Goal: Task Accomplishment & Management: Complete application form

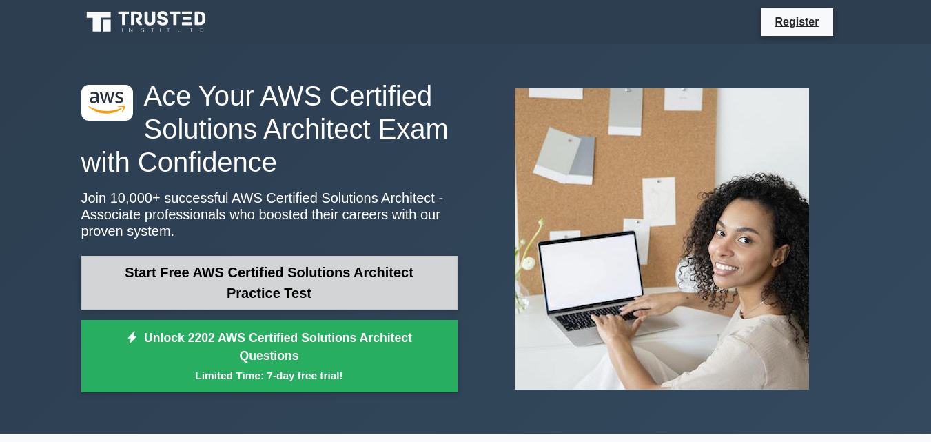
click at [303, 294] on link "Start Free AWS Certified Solutions Architect Practice Test" at bounding box center [269, 283] width 376 height 54
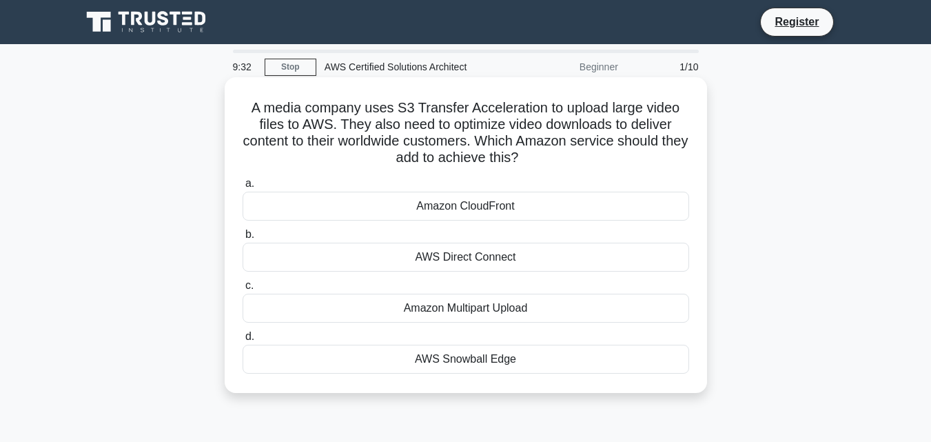
click at [461, 260] on div "AWS Direct Connect" at bounding box center [466, 257] width 447 height 29
click at [243, 239] on input "b. AWS Direct Connect" at bounding box center [243, 234] width 0 height 9
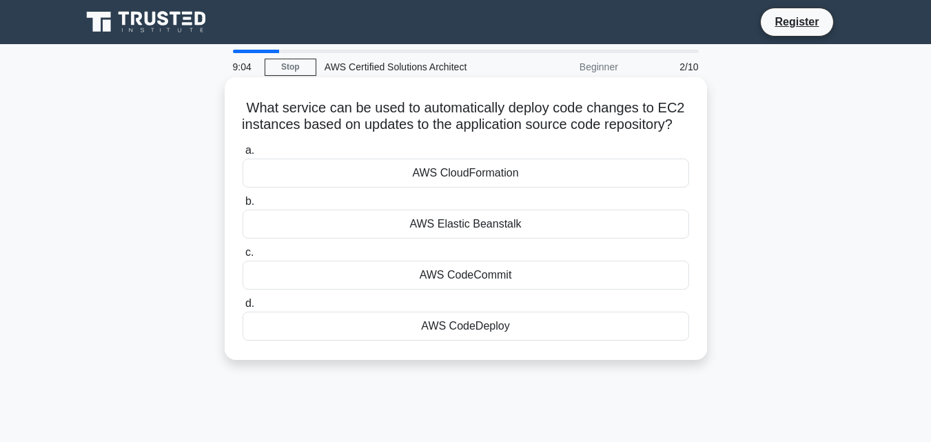
click at [500, 341] on div "AWS CodeDeploy" at bounding box center [466, 326] width 447 height 29
click at [243, 308] on input "d. AWS CodeDeploy" at bounding box center [243, 303] width 0 height 9
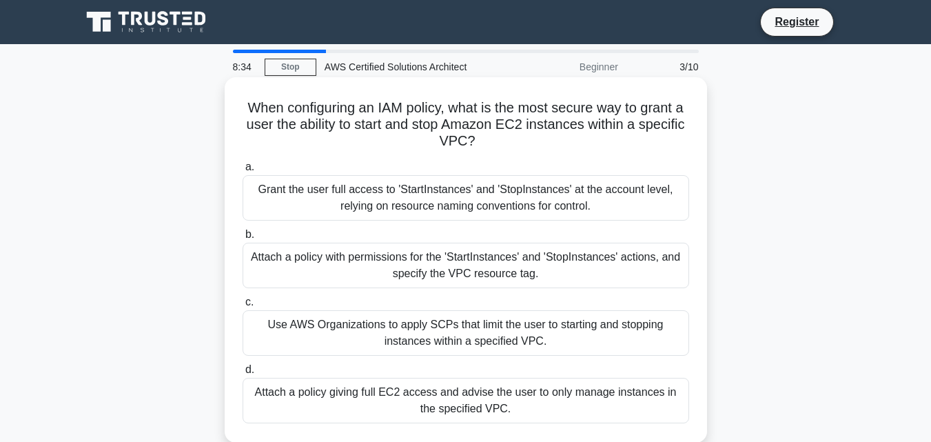
click at [450, 334] on div "Use AWS Organizations to apply SCPs that limit the user to starting and stoppin…" at bounding box center [466, 332] width 447 height 45
click at [243, 307] on input "c. Use AWS Organizations to apply SCPs that limit the user to starting and stop…" at bounding box center [243, 302] width 0 height 9
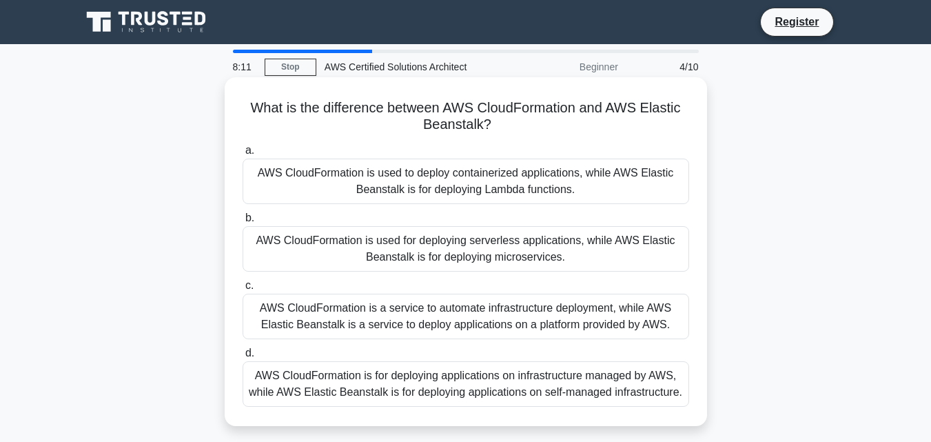
click at [475, 201] on div "AWS CloudFormation is used to deploy containerized applications, while AWS Elas…" at bounding box center [466, 181] width 447 height 45
click at [243, 155] on input "a. AWS CloudFormation is used to deploy containerized applications, while AWS E…" at bounding box center [243, 150] width 0 height 9
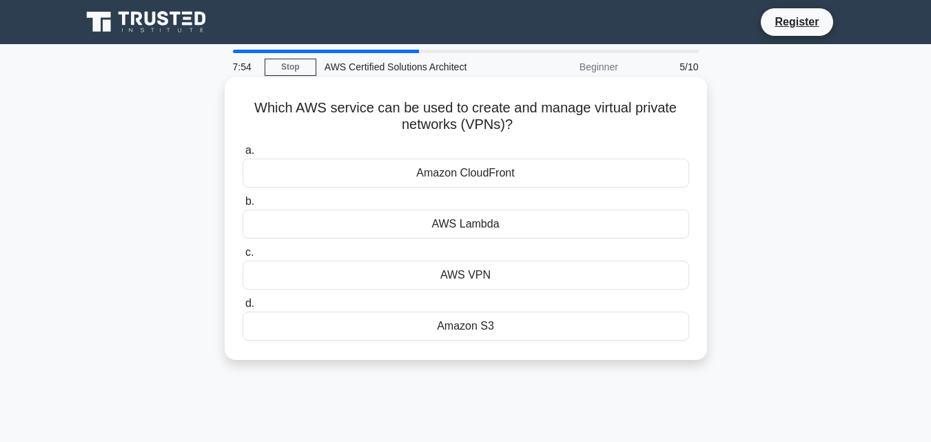
click at [478, 275] on div "AWS VPN" at bounding box center [466, 275] width 447 height 29
click at [243, 257] on input "c. AWS VPN" at bounding box center [243, 252] width 0 height 9
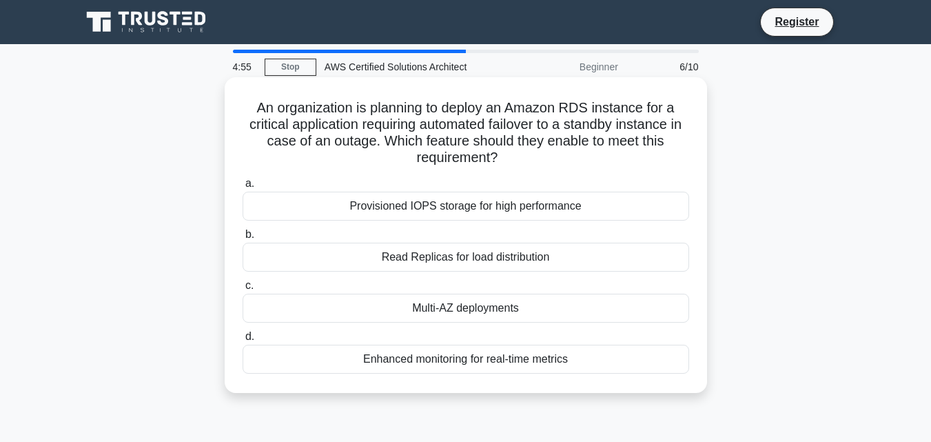
click at [559, 355] on div "Enhanced monitoring for real-time metrics" at bounding box center [466, 359] width 447 height 29
click at [243, 341] on input "d. Enhanced monitoring for real-time metrics" at bounding box center [243, 336] width 0 height 9
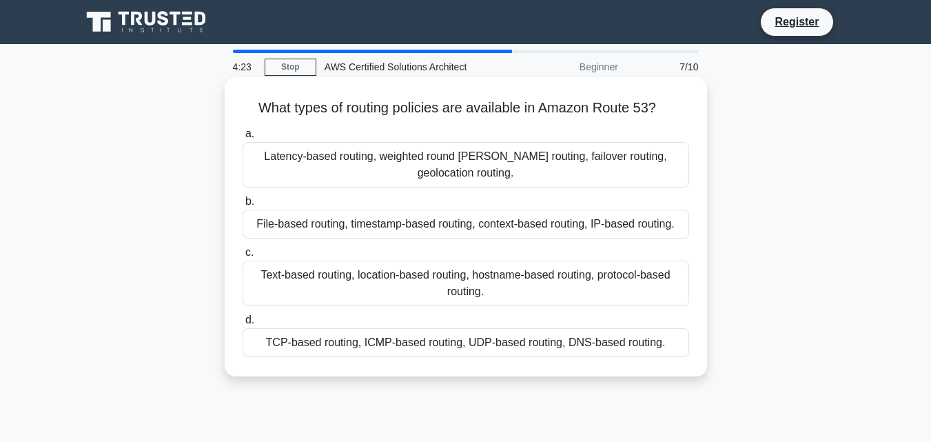
click at [483, 223] on div "File-based routing, timestamp-based routing, context-based routing, IP-based ro…" at bounding box center [466, 224] width 447 height 29
click at [243, 206] on input "b. File-based routing, timestamp-based routing, context-based routing, IP-based…" at bounding box center [243, 201] width 0 height 9
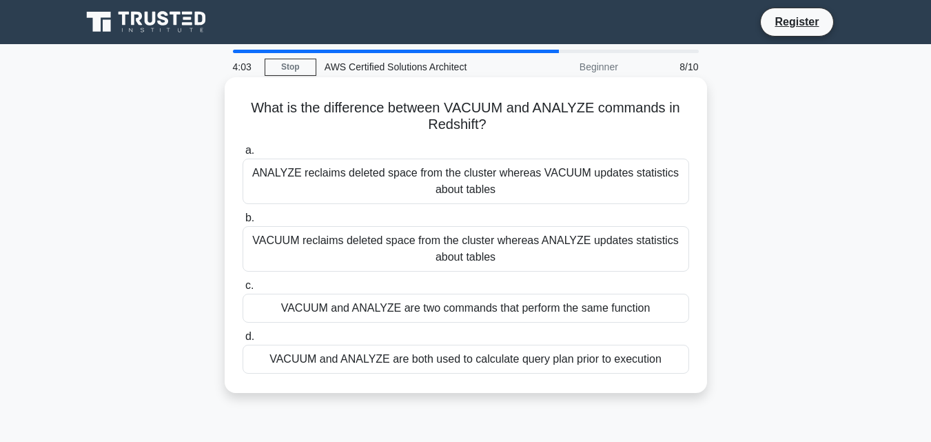
click at [528, 253] on div "VACUUM reclaims deleted space from the cluster whereas ANALYZE updates statisti…" at bounding box center [466, 248] width 447 height 45
click at [243, 223] on input "b. VACUUM reclaims deleted space from the cluster whereas ANALYZE updates stati…" at bounding box center [243, 218] width 0 height 9
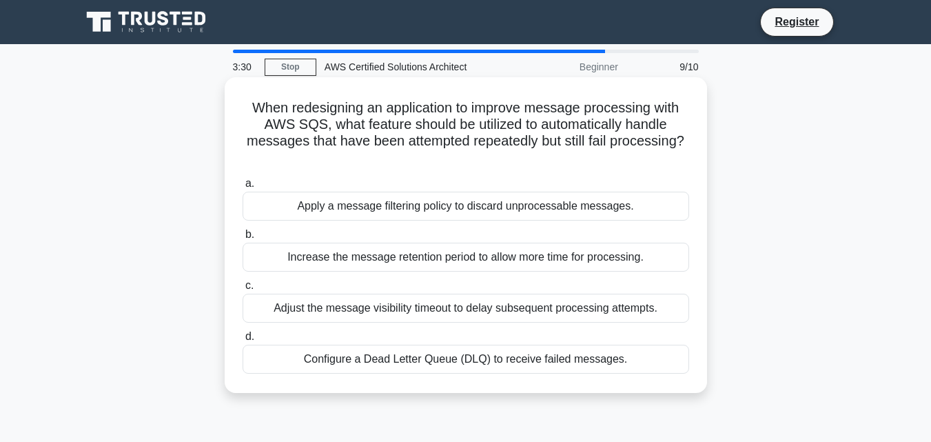
click at [500, 267] on div "Increase the message retention period to allow more time for processing." at bounding box center [466, 257] width 447 height 29
click at [243, 239] on input "b. Increase the message retention period to allow more time for processing." at bounding box center [243, 234] width 0 height 9
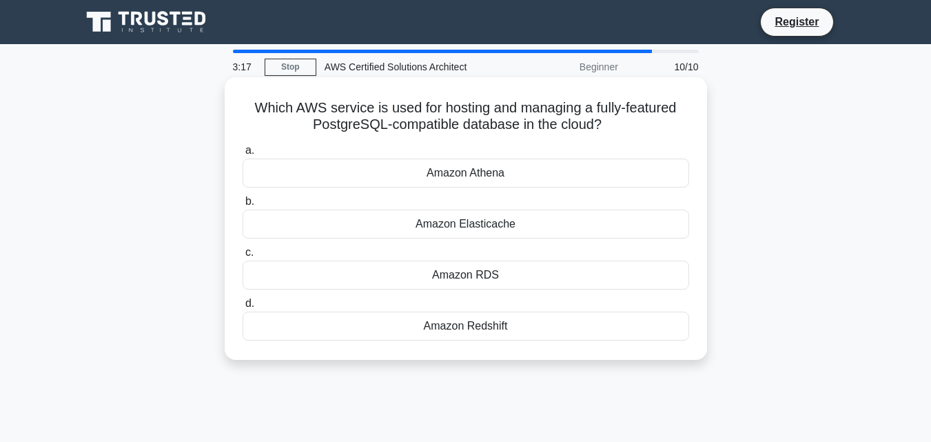
click at [513, 272] on div "Amazon RDS" at bounding box center [466, 275] width 447 height 29
click at [243, 257] on input "c. Amazon RDS" at bounding box center [243, 252] width 0 height 9
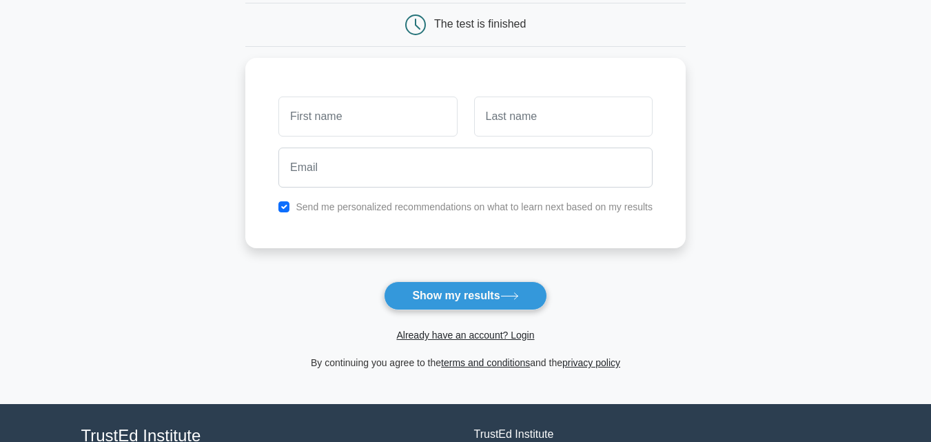
scroll to position [138, 0]
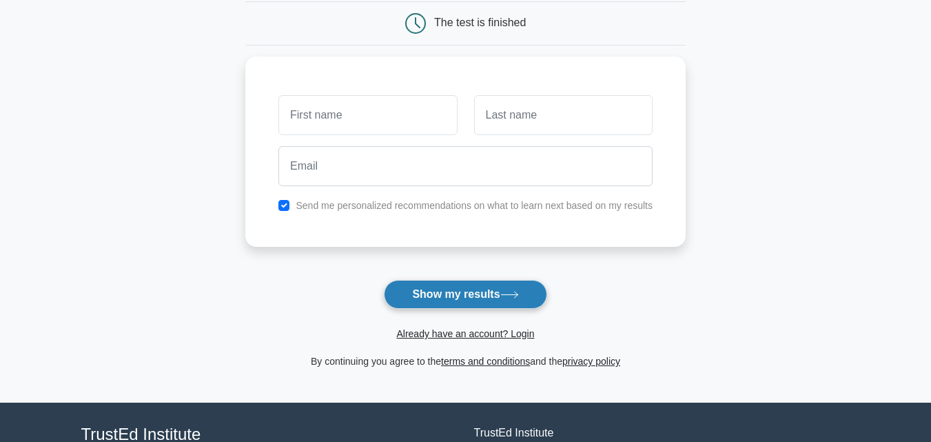
click at [467, 295] on button "Show my results" at bounding box center [465, 294] width 163 height 29
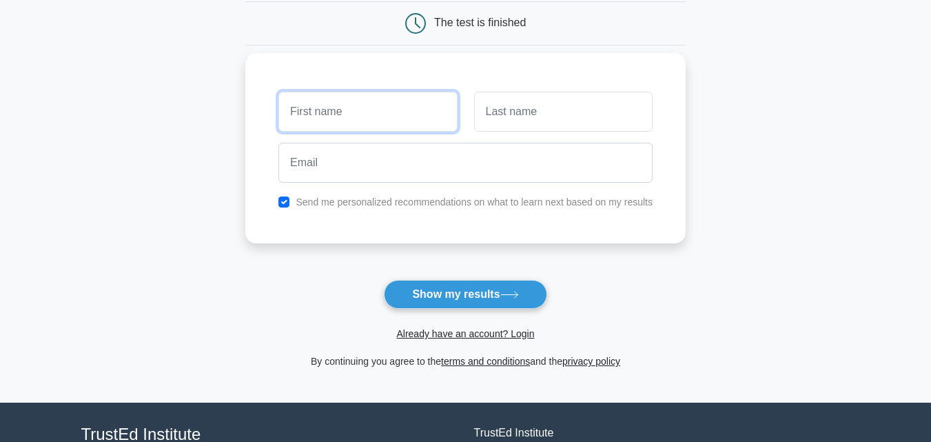
click at [355, 110] on input "text" at bounding box center [368, 112] width 179 height 40
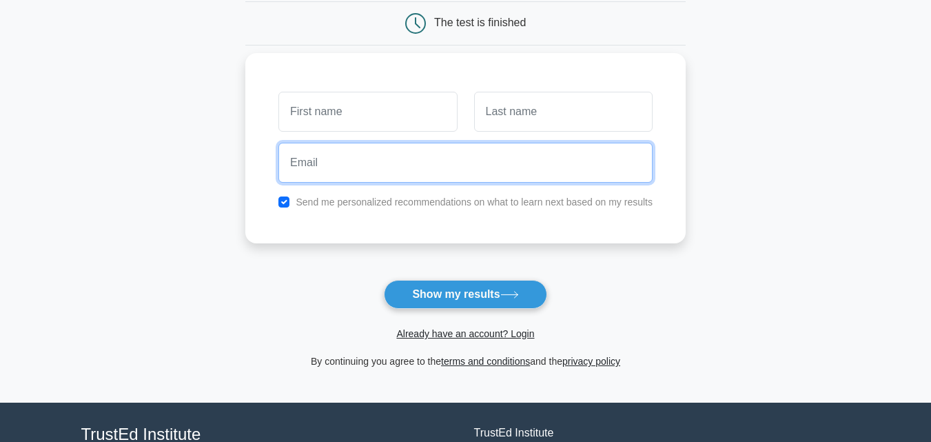
click at [412, 178] on input "email" at bounding box center [466, 163] width 374 height 40
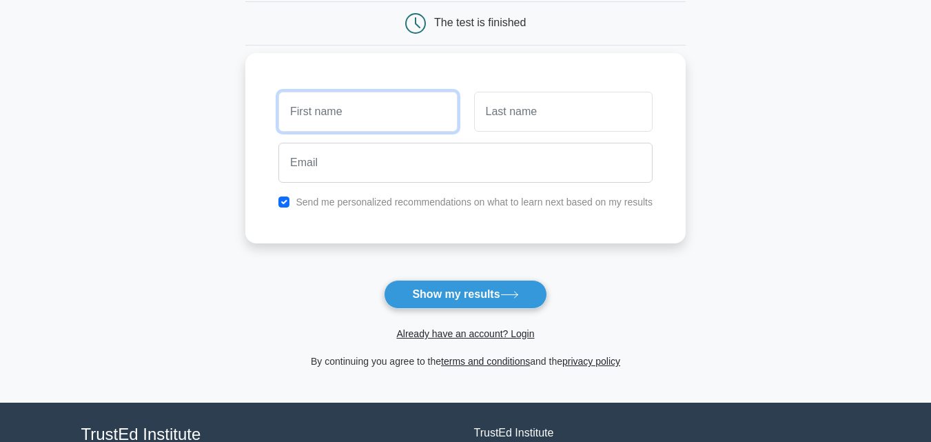
click at [354, 118] on input "text" at bounding box center [368, 112] width 179 height 40
type input "Prashant"
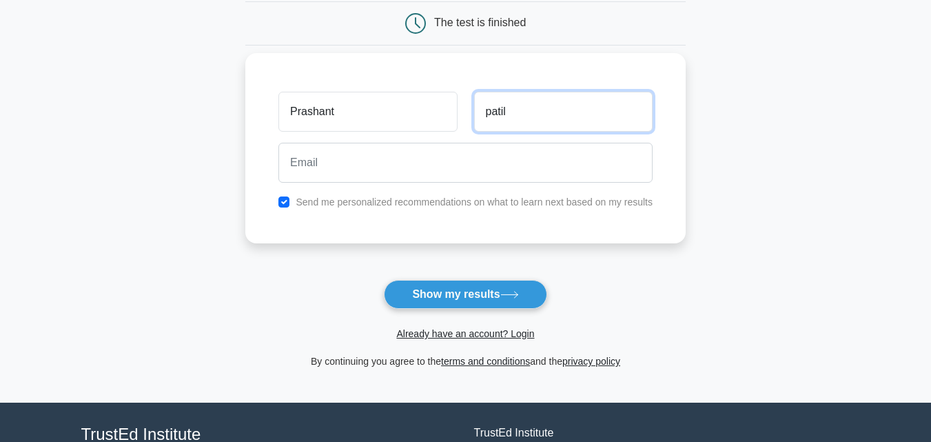
type input "patil"
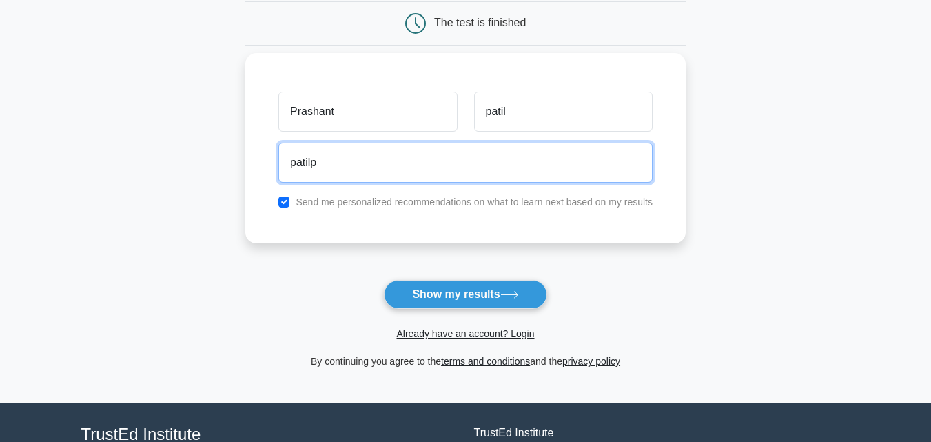
type input "[EMAIL_ADDRESS][DOMAIN_NAME]"
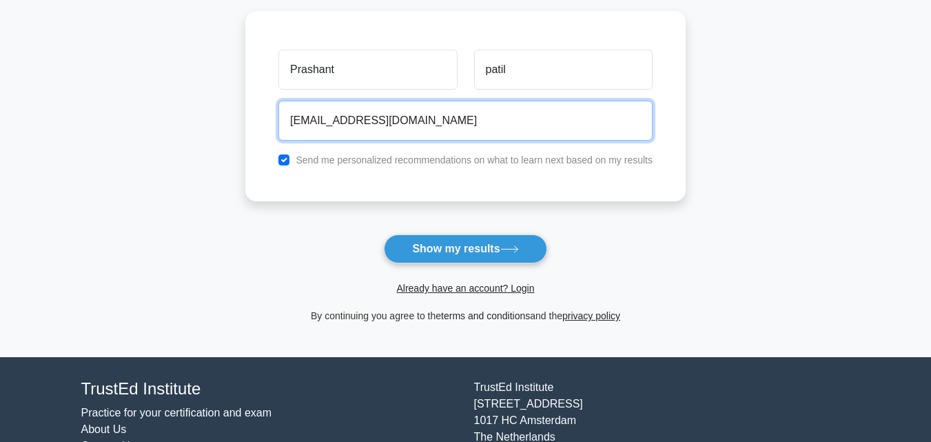
scroll to position [207, 0]
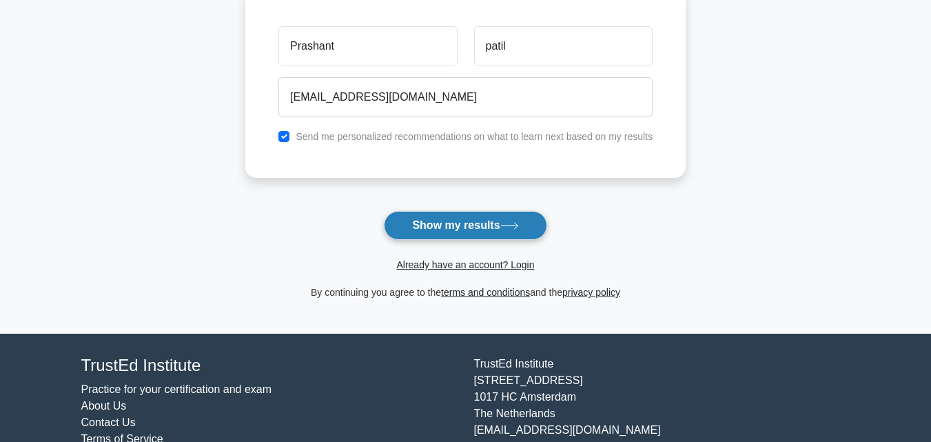
click at [465, 222] on button "Show my results" at bounding box center [465, 225] width 163 height 29
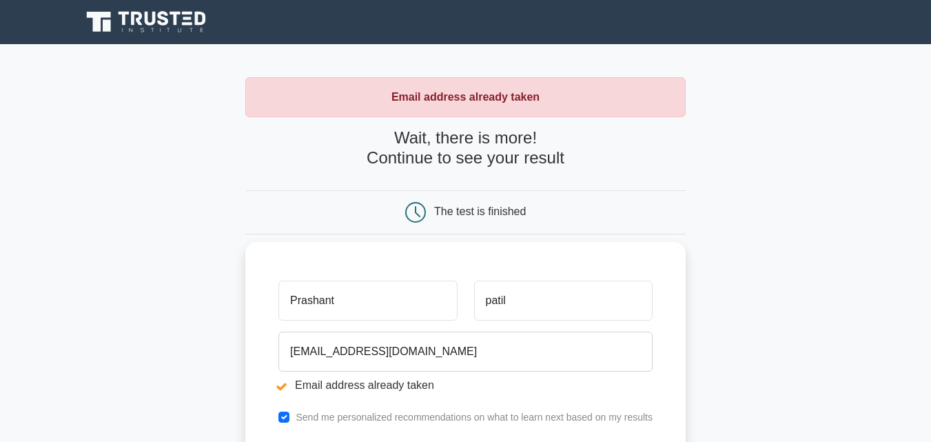
click at [362, 295] on input "Prashant" at bounding box center [368, 301] width 179 height 40
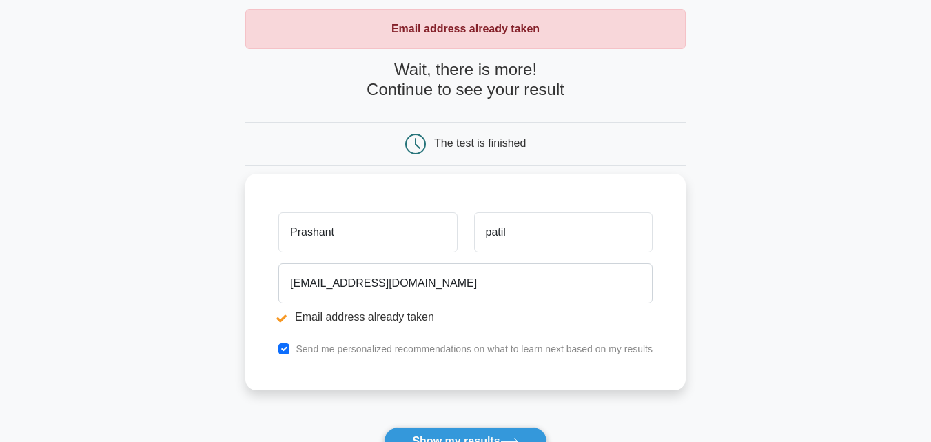
scroll to position [69, 0]
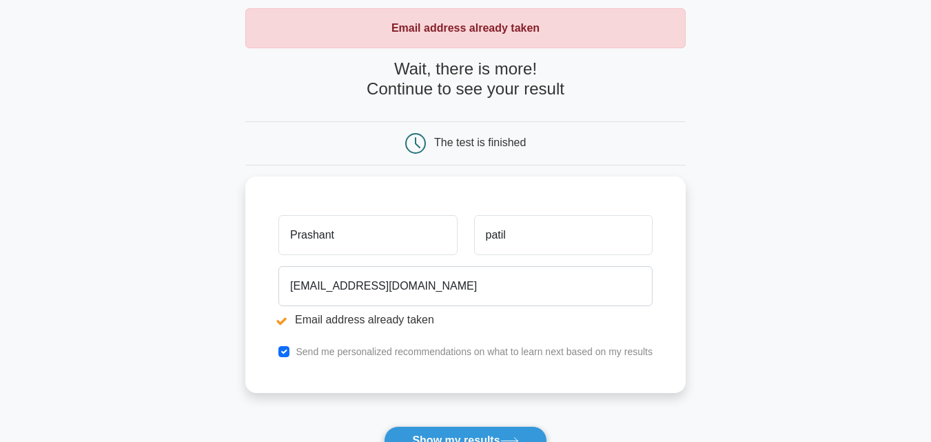
drag, startPoint x: 356, startPoint y: 232, endPoint x: 225, endPoint y: 250, distance: 132.1
click at [225, 250] on main "Email address already taken Wait, there is more! Continue to see your result Th…" at bounding box center [465, 262] width 931 height 574
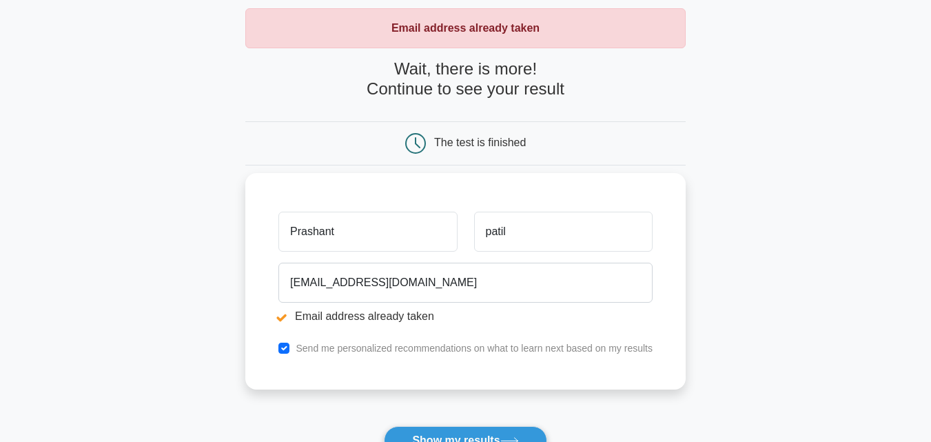
click at [363, 243] on input "Prashant" at bounding box center [368, 232] width 179 height 40
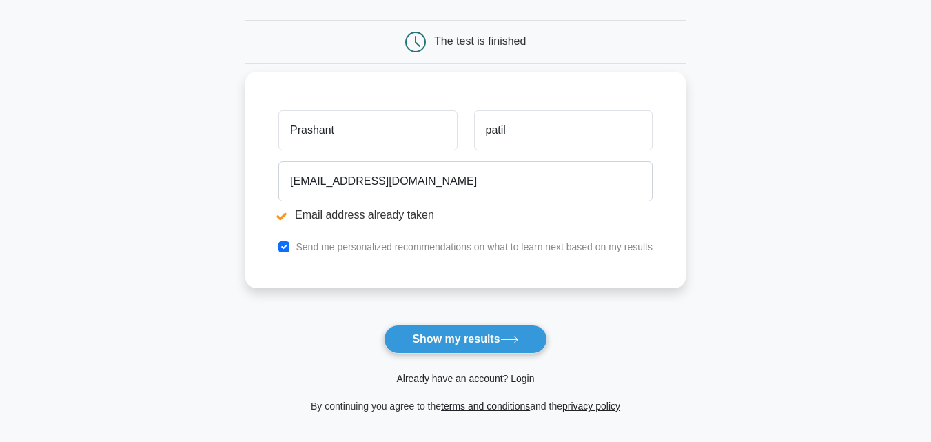
scroll to position [276, 0]
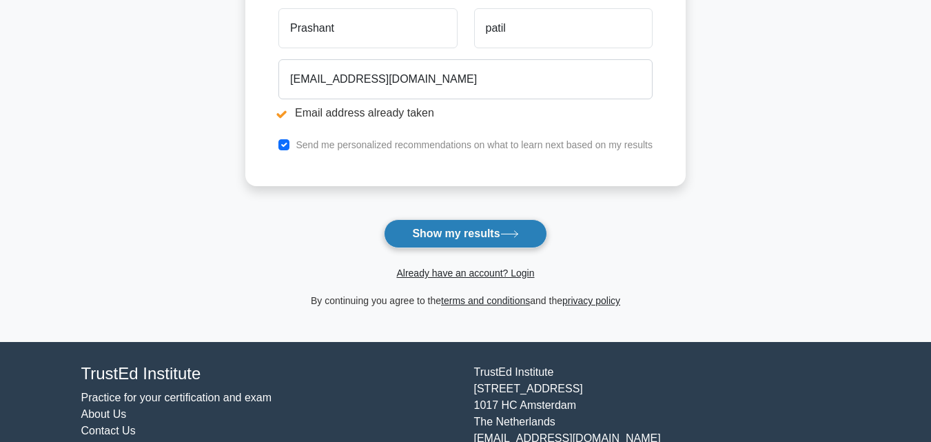
click at [452, 230] on button "Show my results" at bounding box center [465, 233] width 163 height 29
